Goal: Submit feedback/report problem

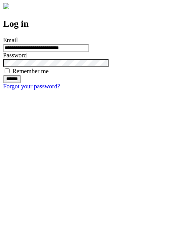
type input "**********"
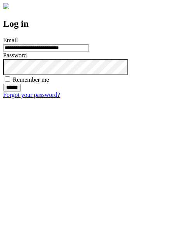
click at [21, 91] on input "******" at bounding box center [12, 88] width 18 height 8
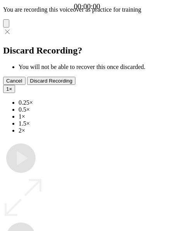
type input "**********"
